Goal: Find specific fact: Find specific fact

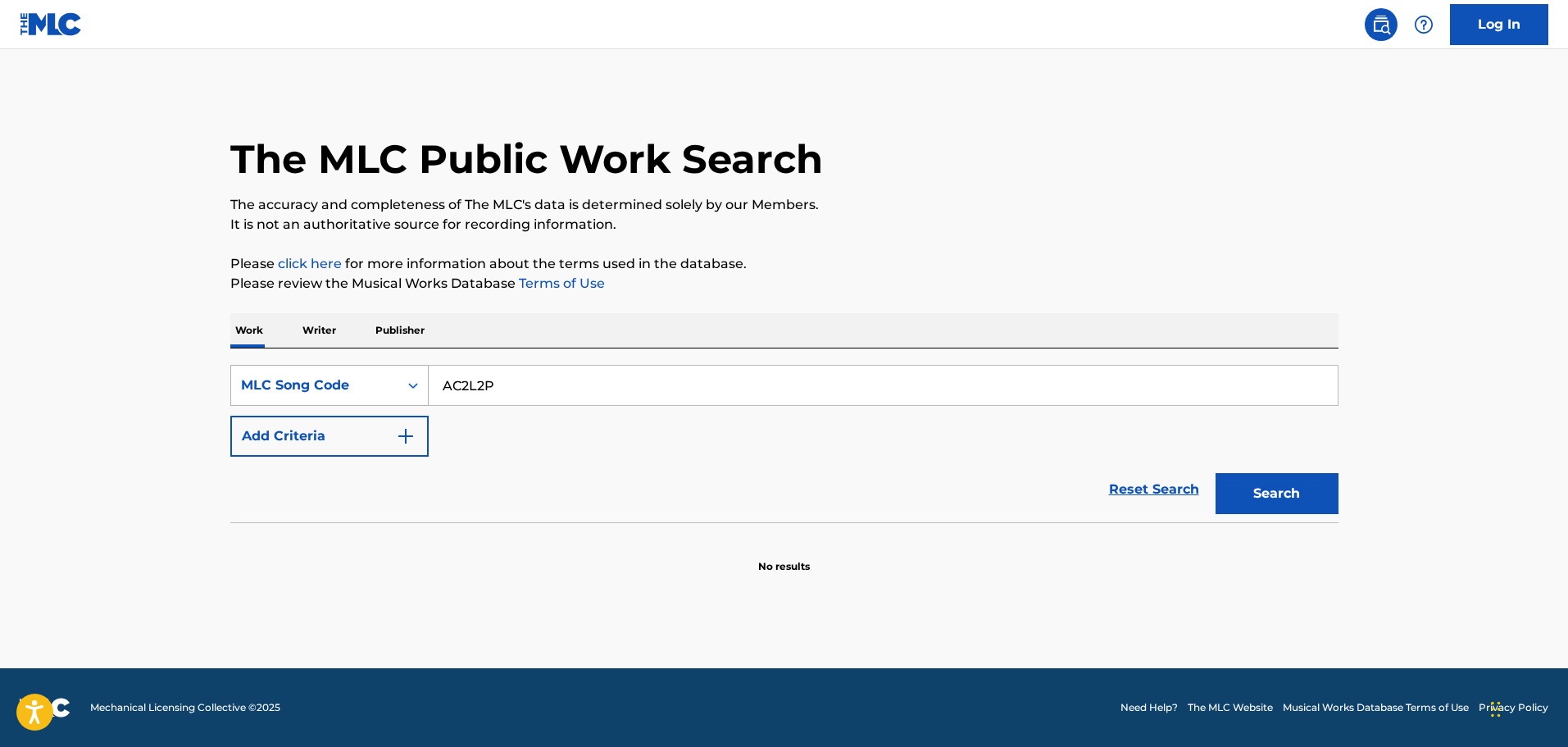
drag, startPoint x: 507, startPoint y: 384, endPoint x: 390, endPoint y: 365, distance: 118.5
click at [390, 365] on div "SearchWithCriteria6e631690-7df1-48de-8b5b-e5fbc4c0298a MLC Song Code AC2L2P" at bounding box center [784, 386] width 1109 height 41
click at [366, 389] on div "MLC Song Code" at bounding box center [315, 386] width 148 height 20
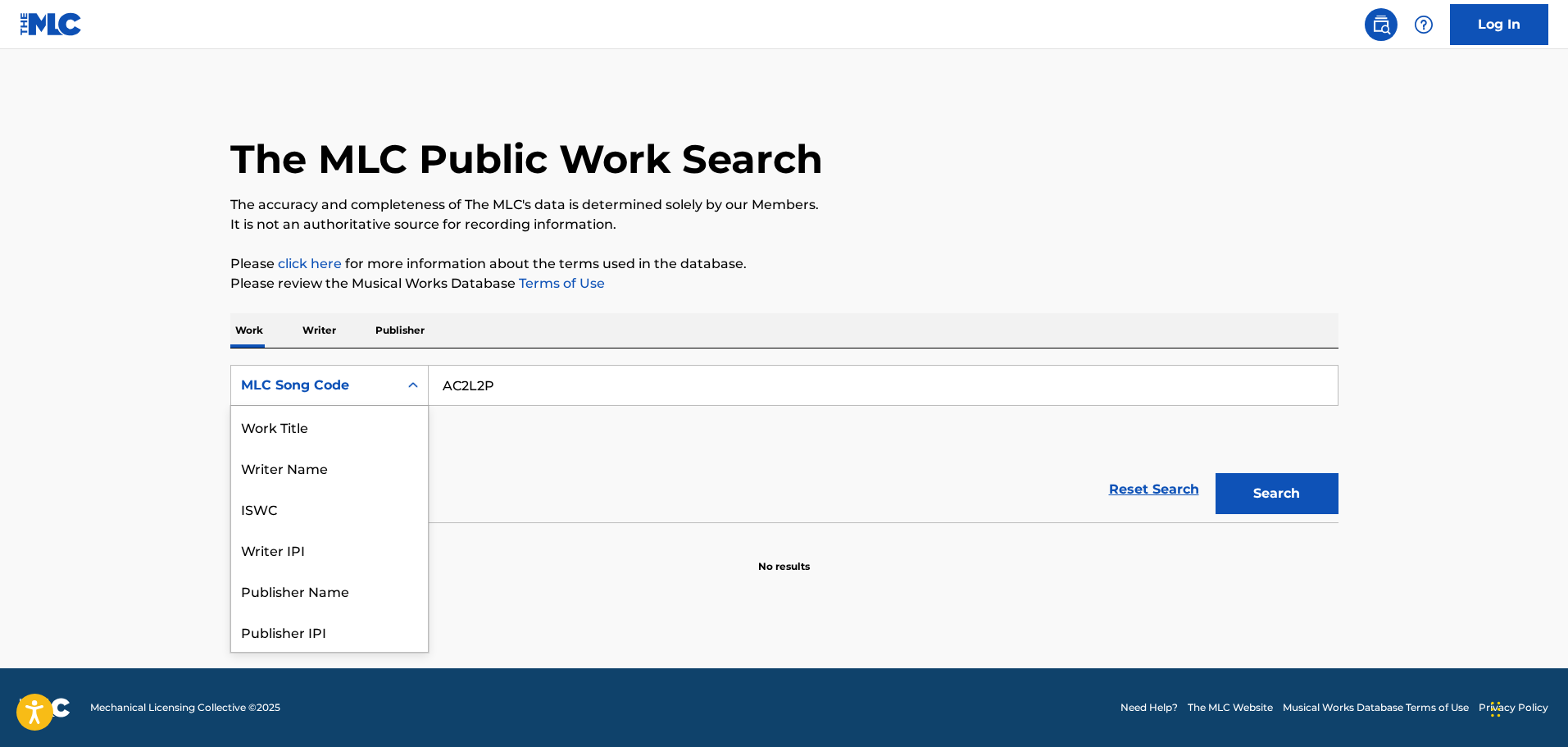
scroll to position [82, 0]
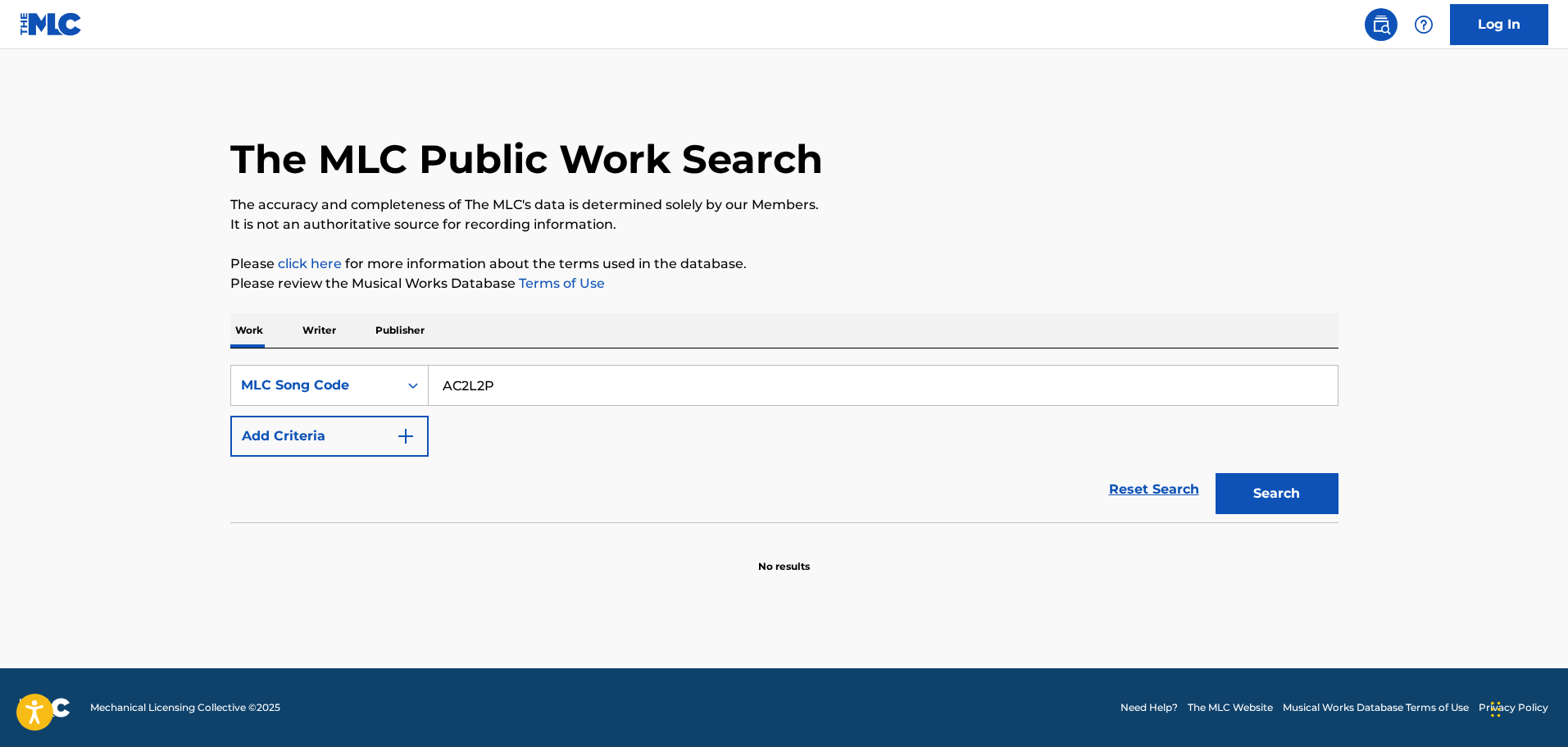
click at [516, 382] on input "AC2L2P" at bounding box center [883, 386] width 909 height 39
type input "A"
paste input "AA2QLK"
type input "AA2QLK"
click at [1215, 473] on button "Search" at bounding box center [1277, 493] width 123 height 41
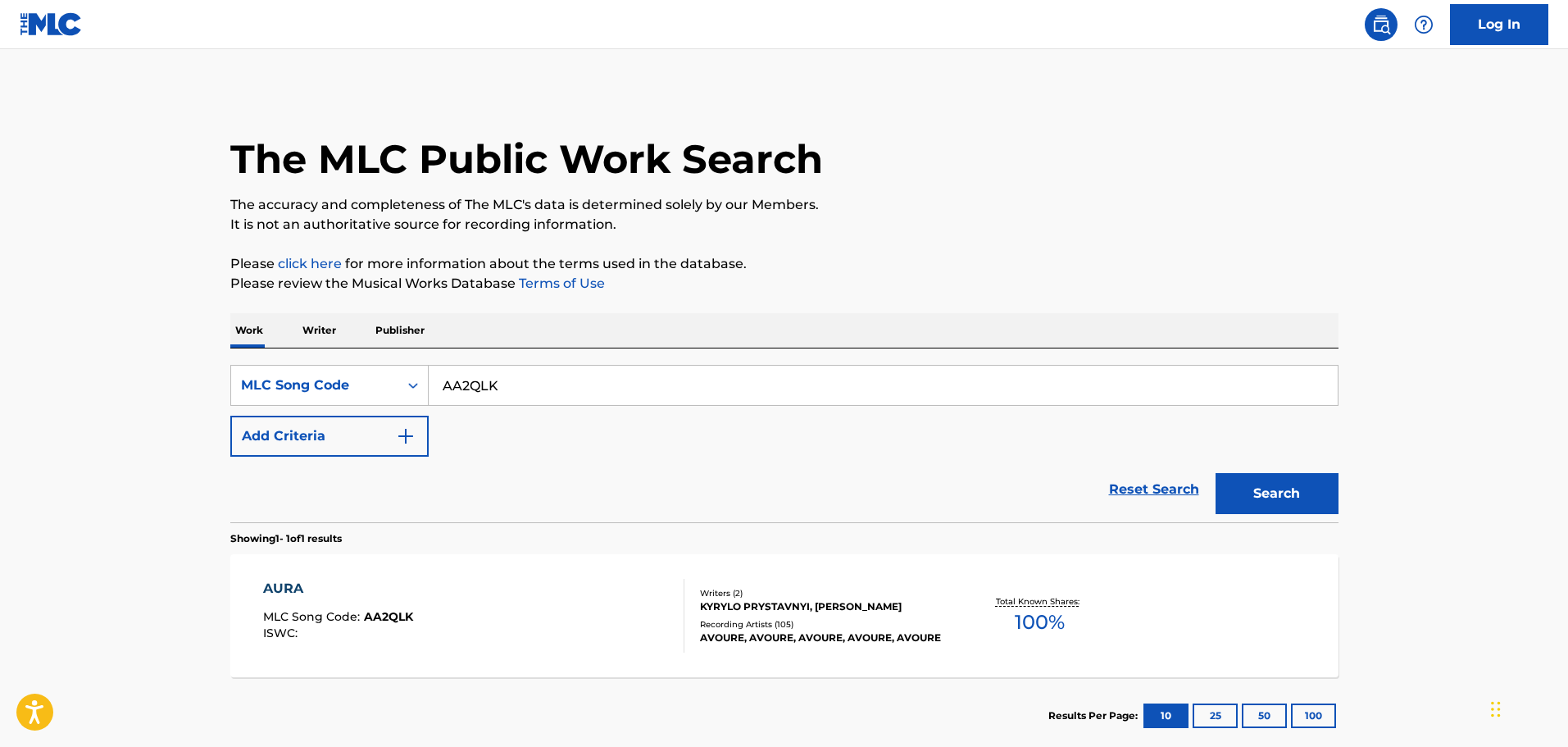
click at [407, 599] on div "AURA MLC Song Code : AA2QLK ISWC :" at bounding box center [338, 615] width 150 height 74
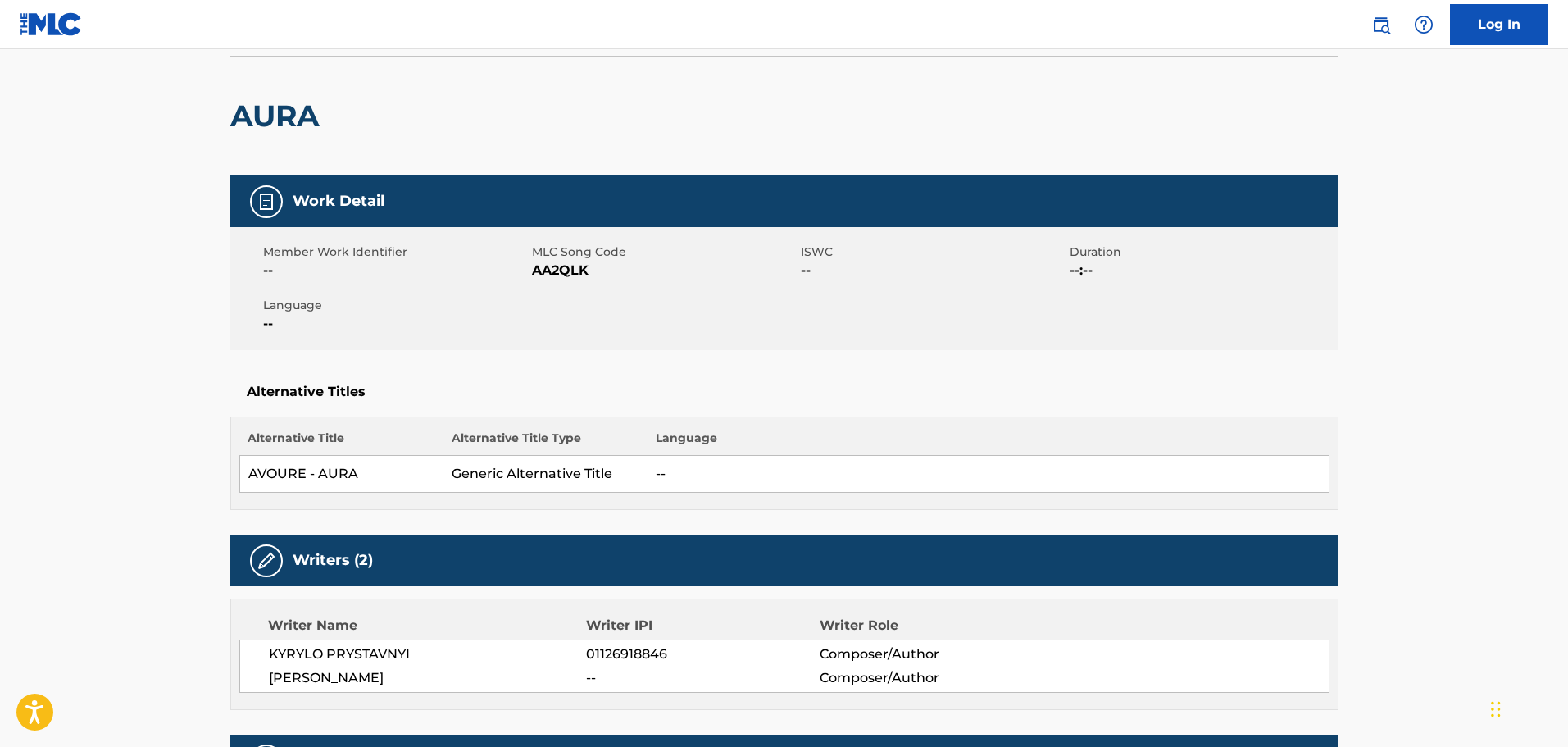
scroll to position [113, 0]
